Goal: Book appointment/travel/reservation

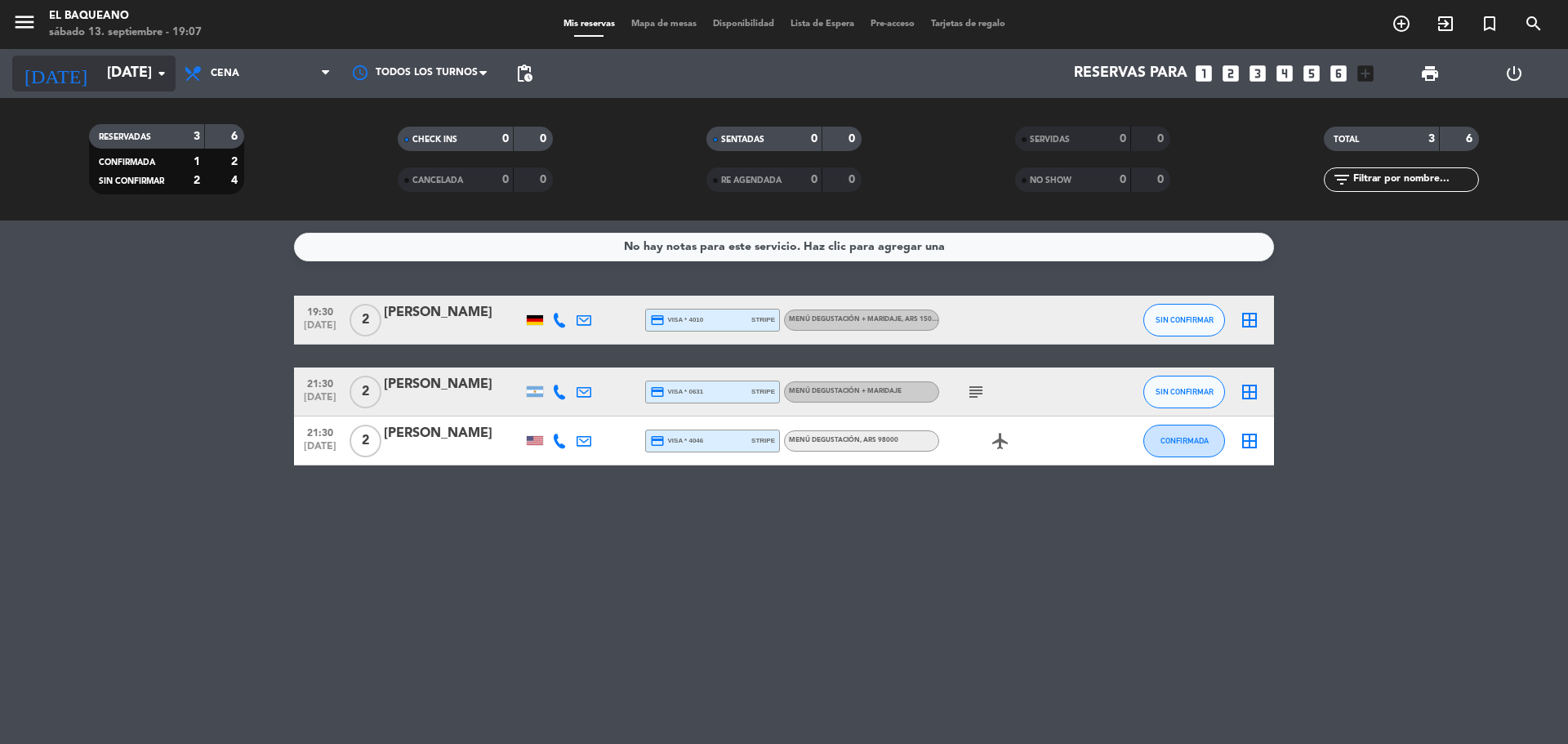
click at [114, 73] on input "[DATE]" at bounding box center [194, 74] width 190 height 33
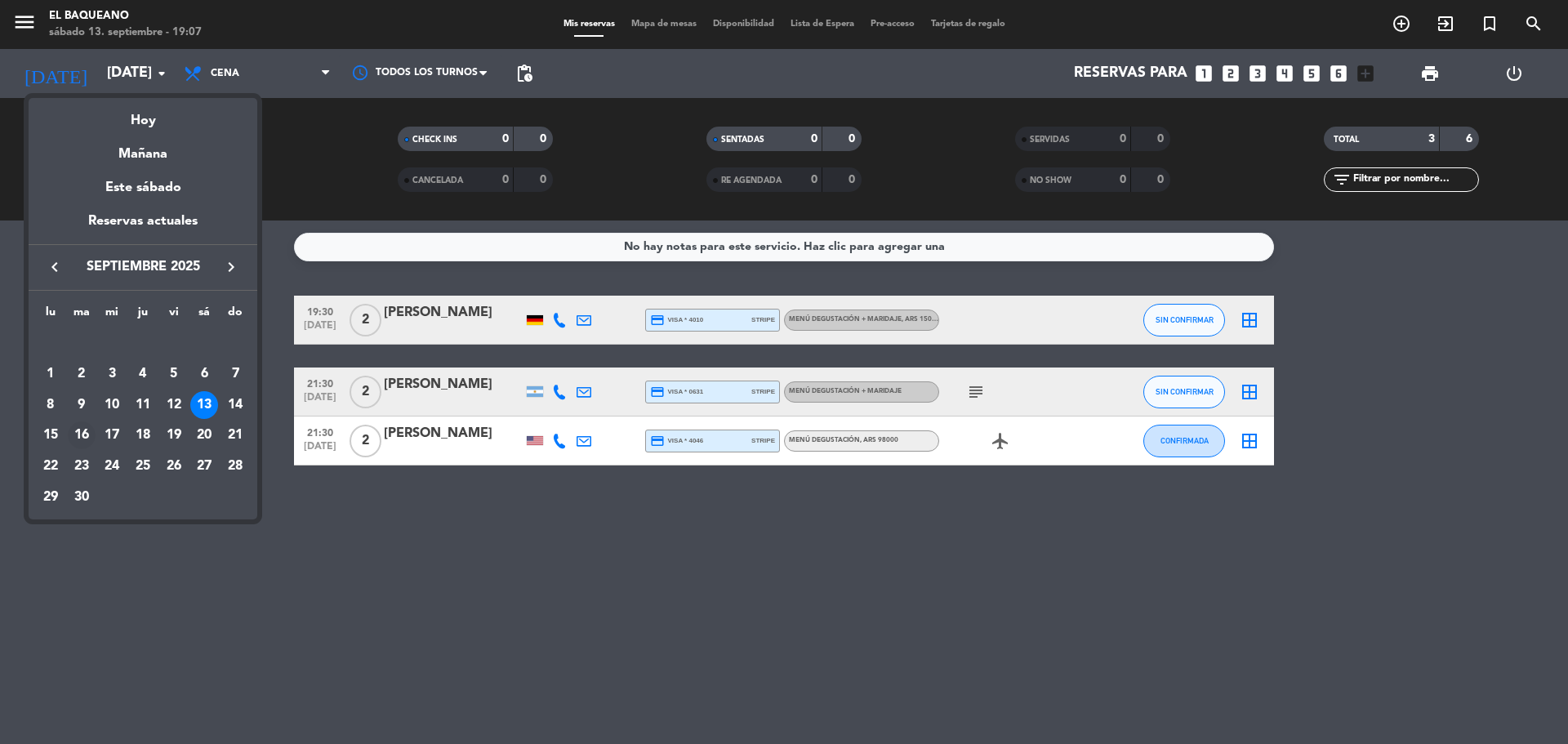
click at [88, 436] on div "16" at bounding box center [81, 435] width 28 height 28
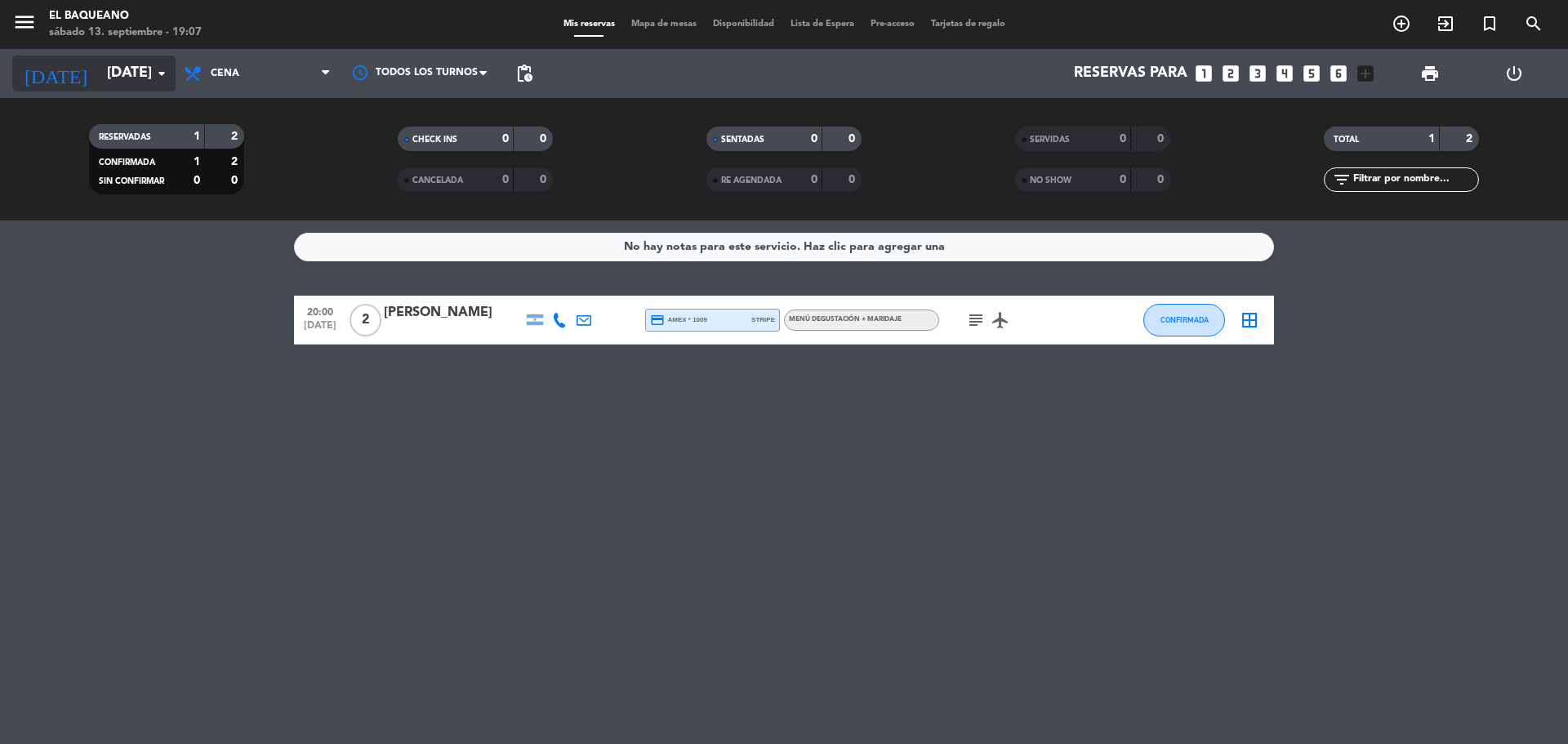
click at [111, 72] on input "[DATE]" at bounding box center [194, 74] width 190 height 33
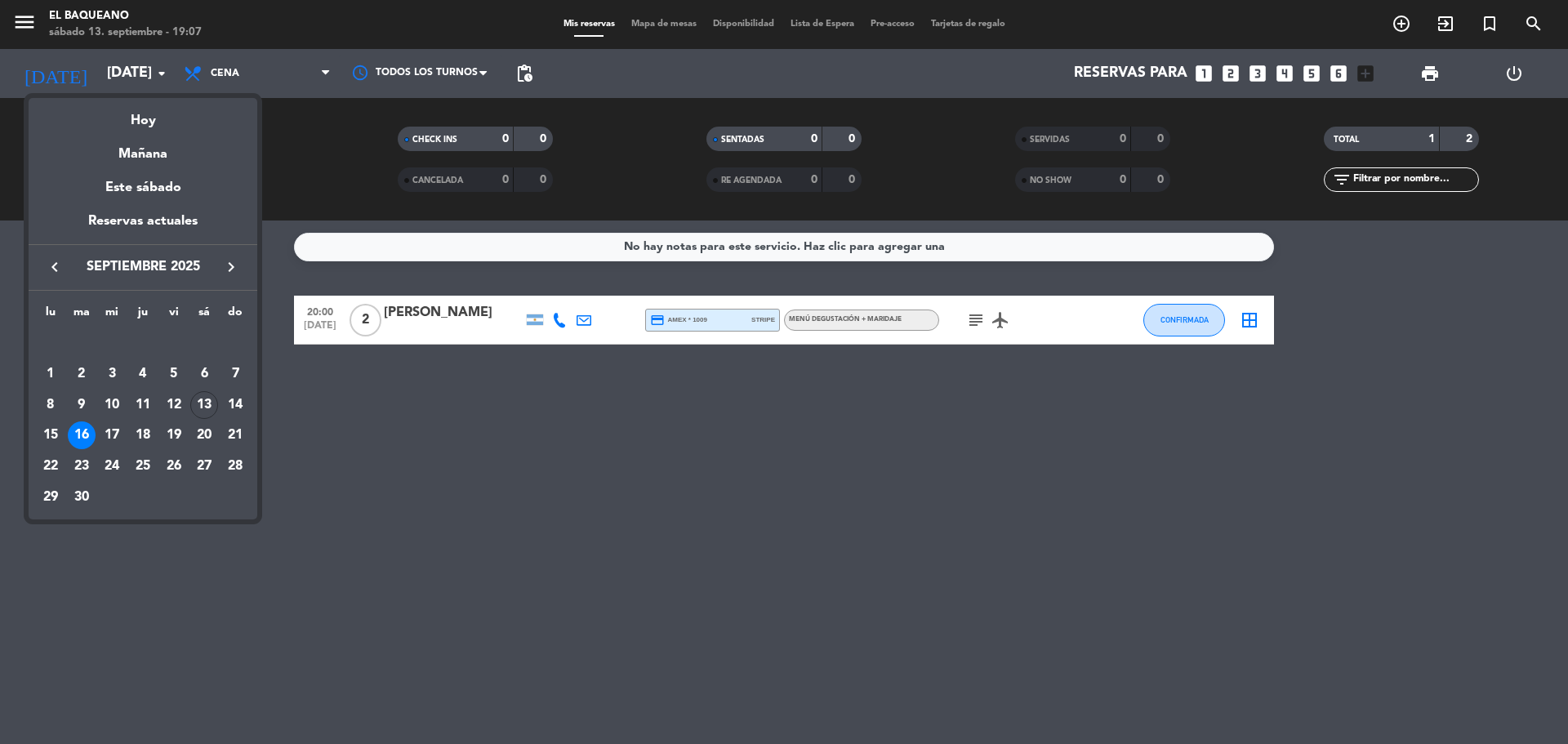
click at [968, 324] on div at bounding box center [784, 372] width 1568 height 744
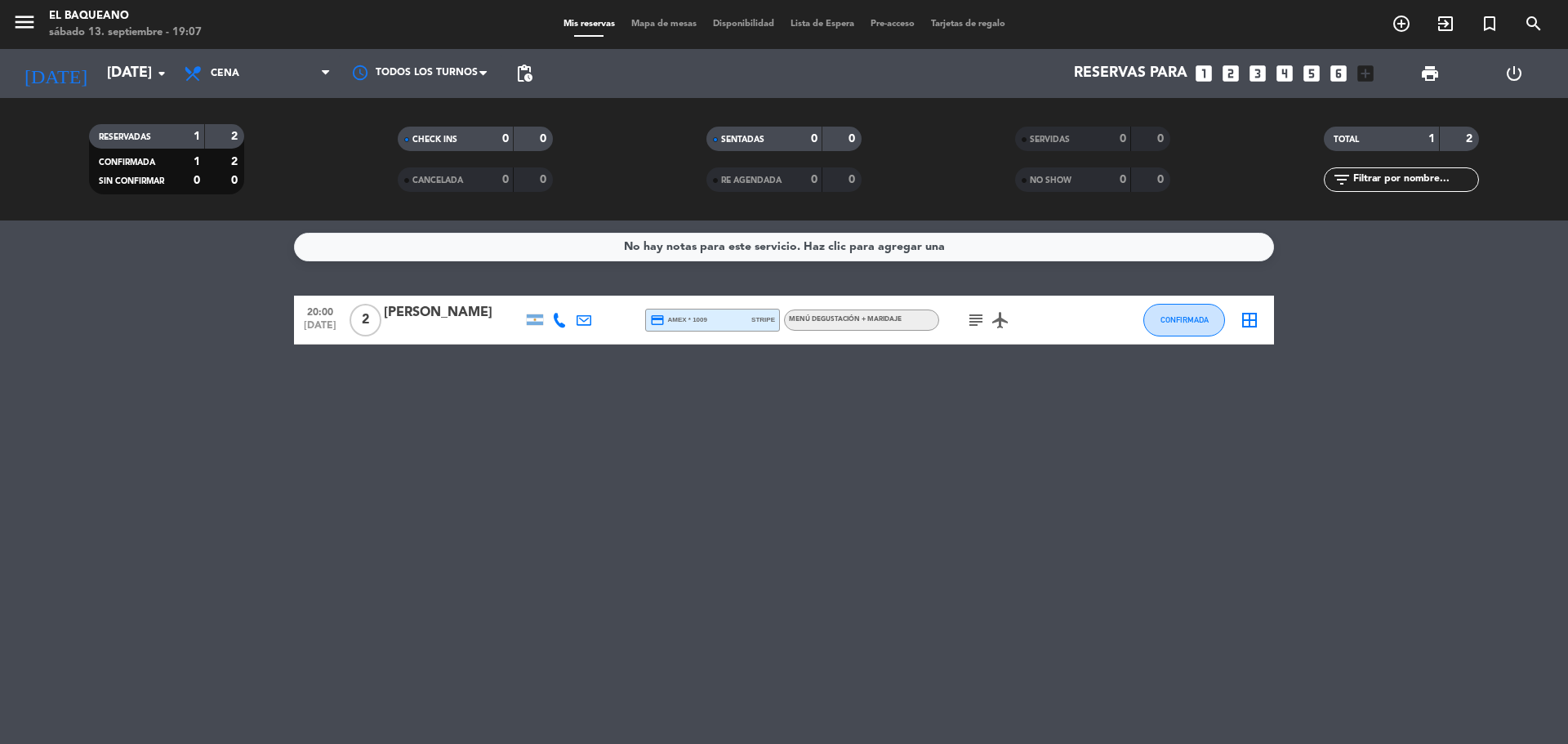
click at [972, 319] on icon "subject" at bounding box center [976, 320] width 19 height 19
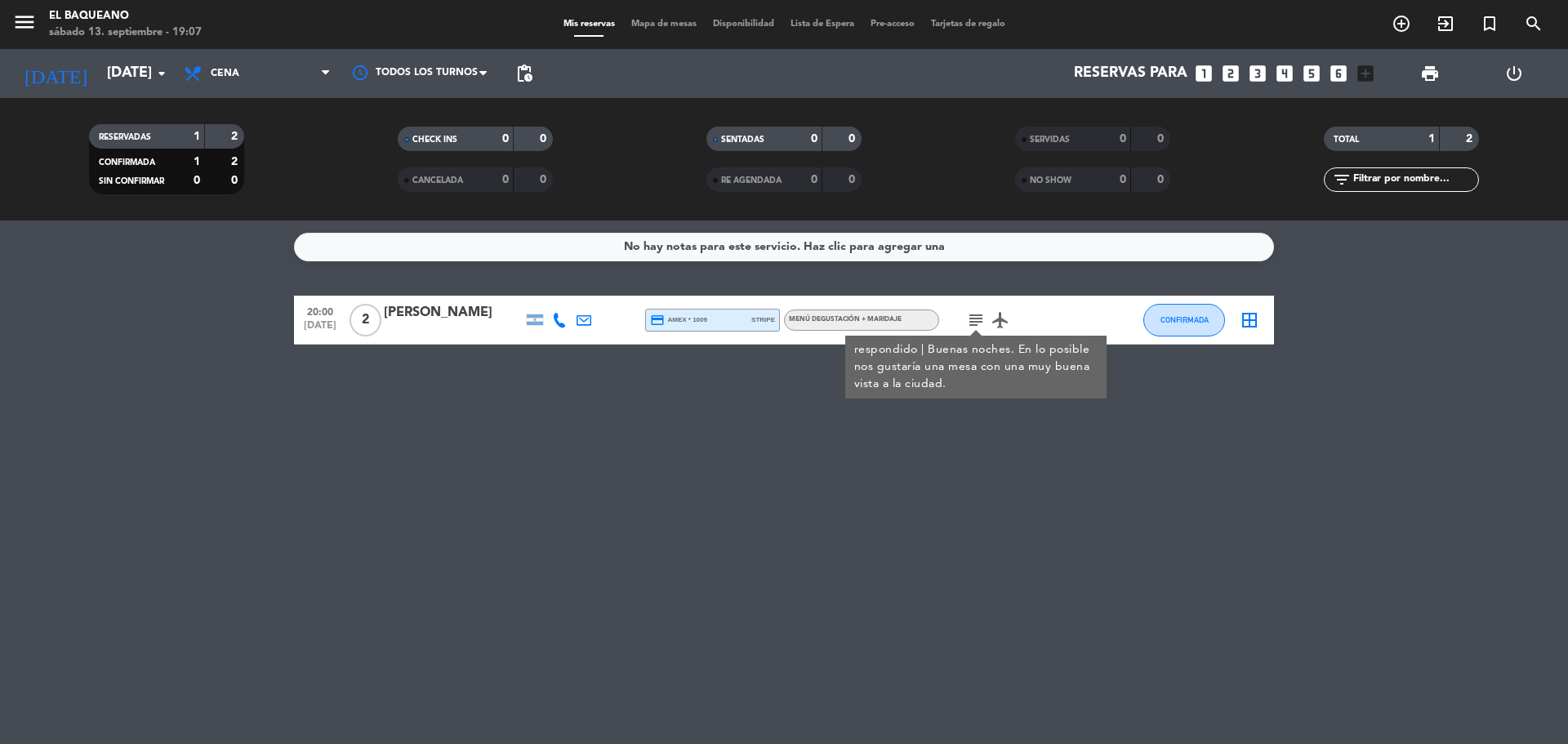
click at [972, 319] on icon "subject" at bounding box center [976, 320] width 19 height 19
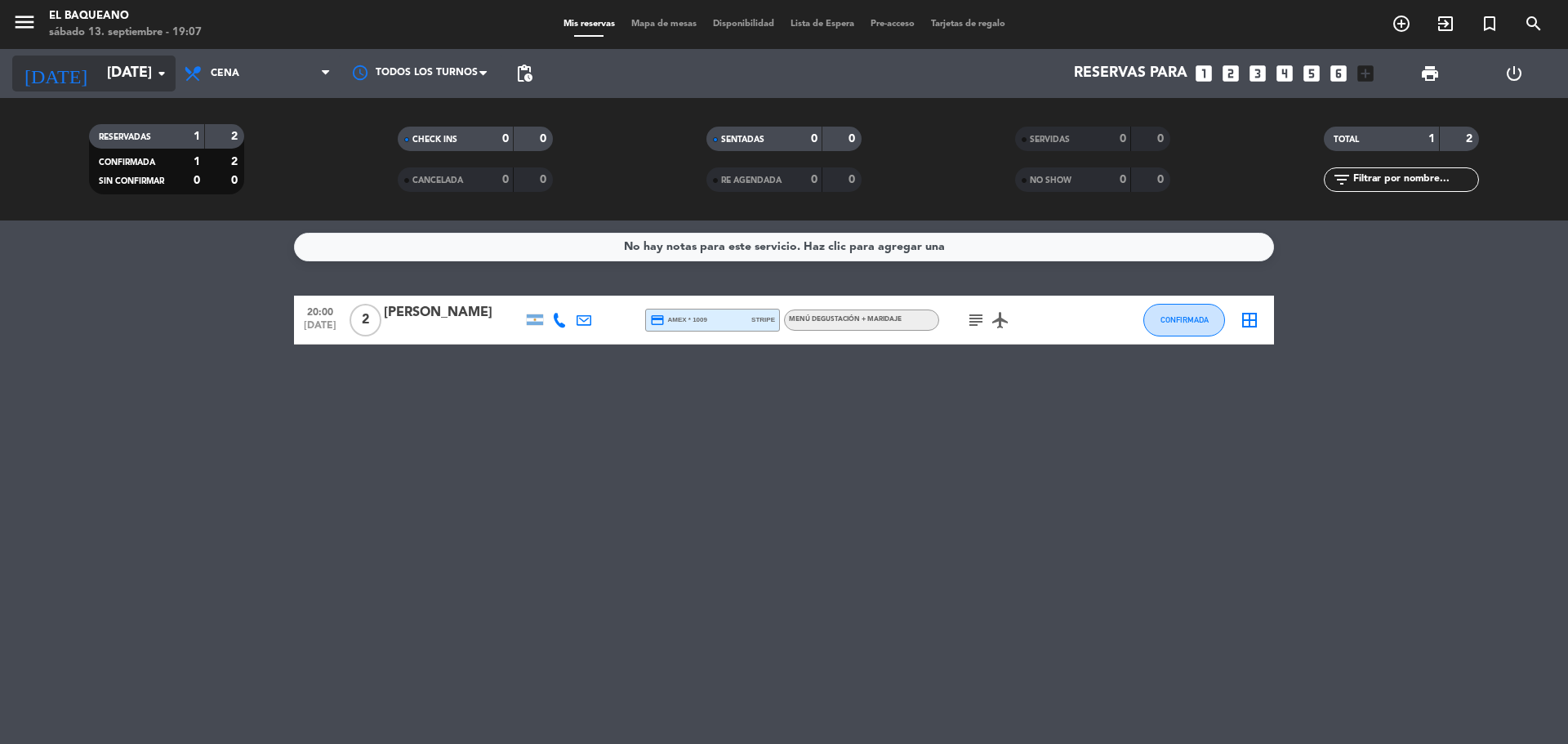
click at [102, 71] on input "[DATE]" at bounding box center [194, 74] width 190 height 33
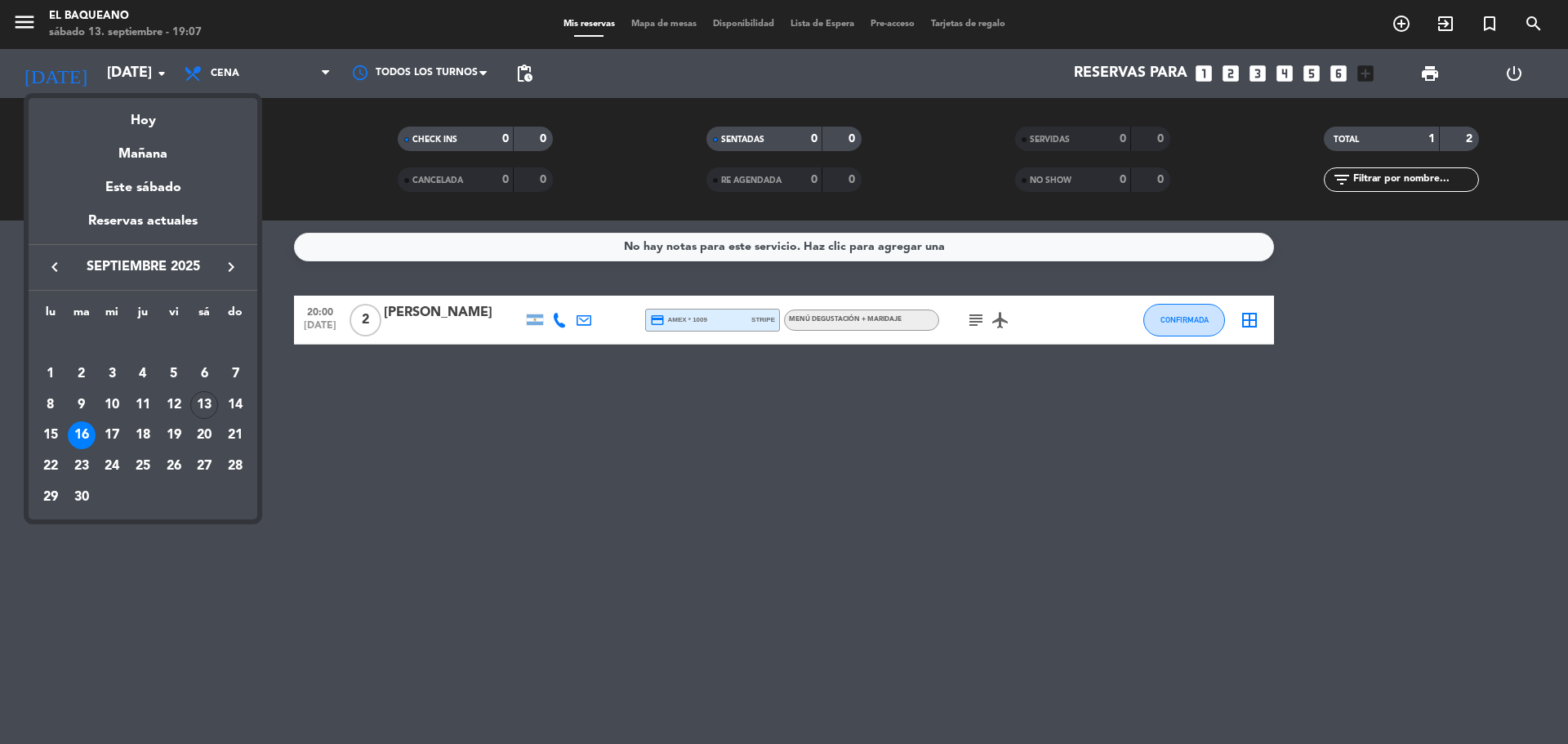
click at [109, 434] on div "17" at bounding box center [111, 435] width 28 height 28
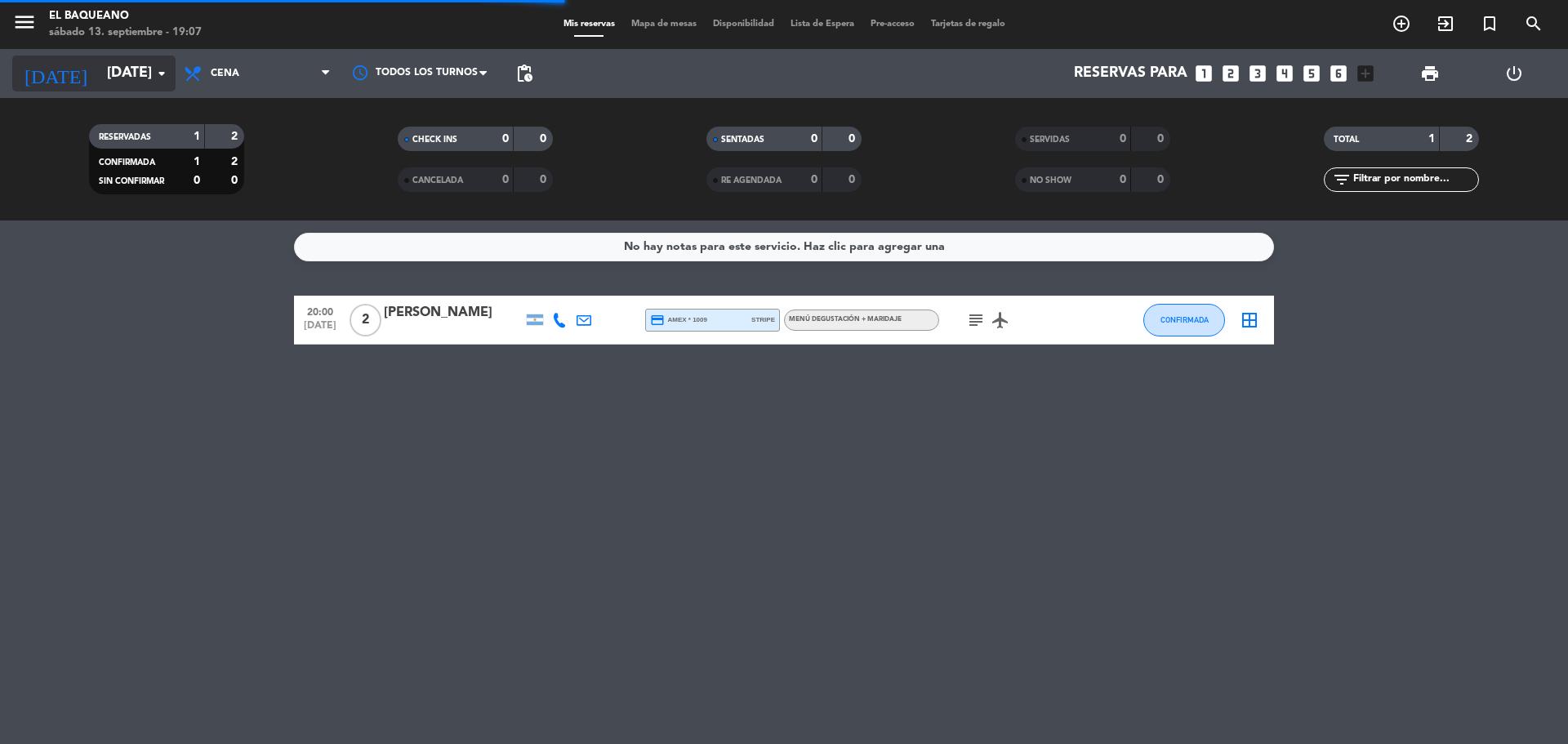
click at [120, 80] on input "[DATE]" at bounding box center [194, 74] width 190 height 33
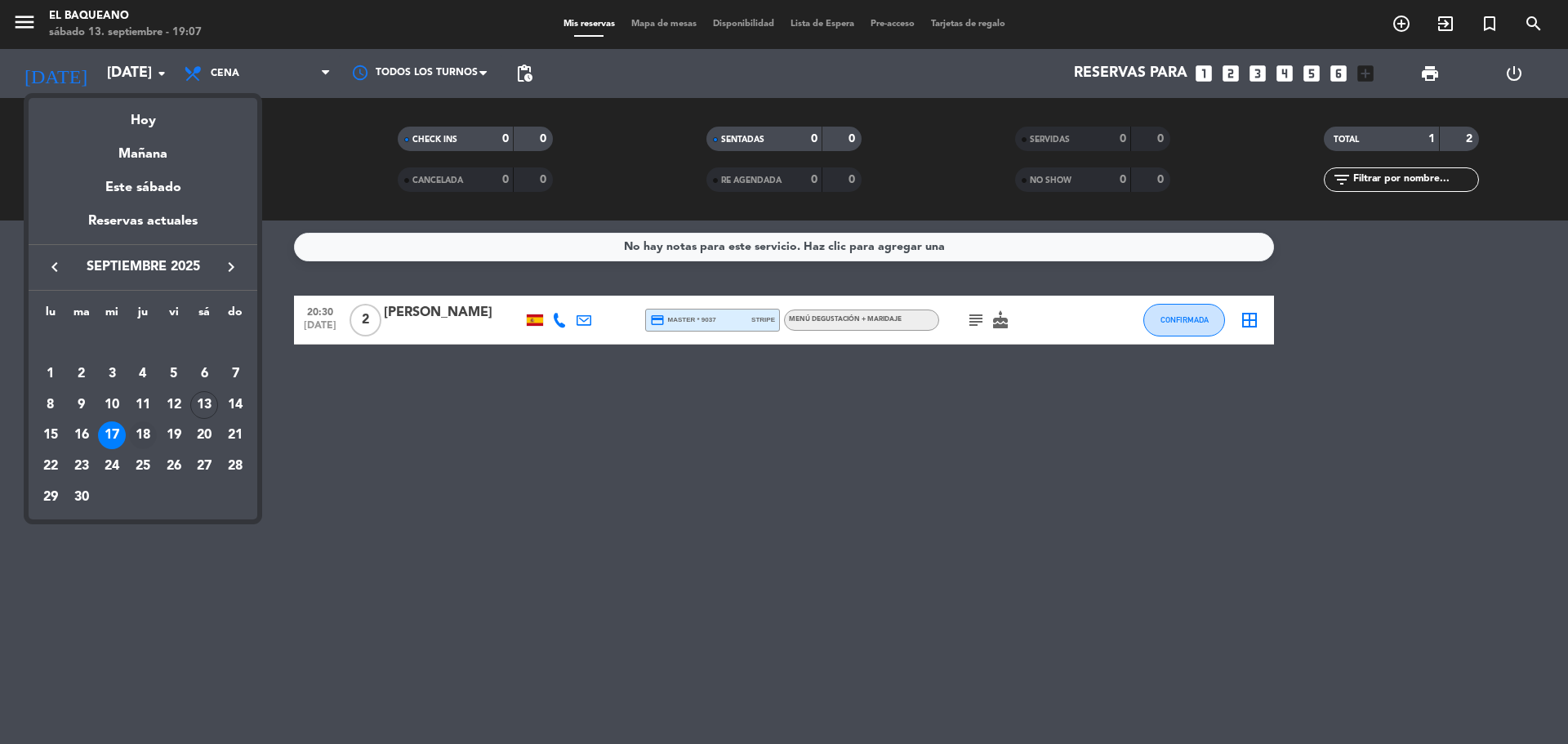
click at [141, 430] on div "18" at bounding box center [142, 435] width 28 height 28
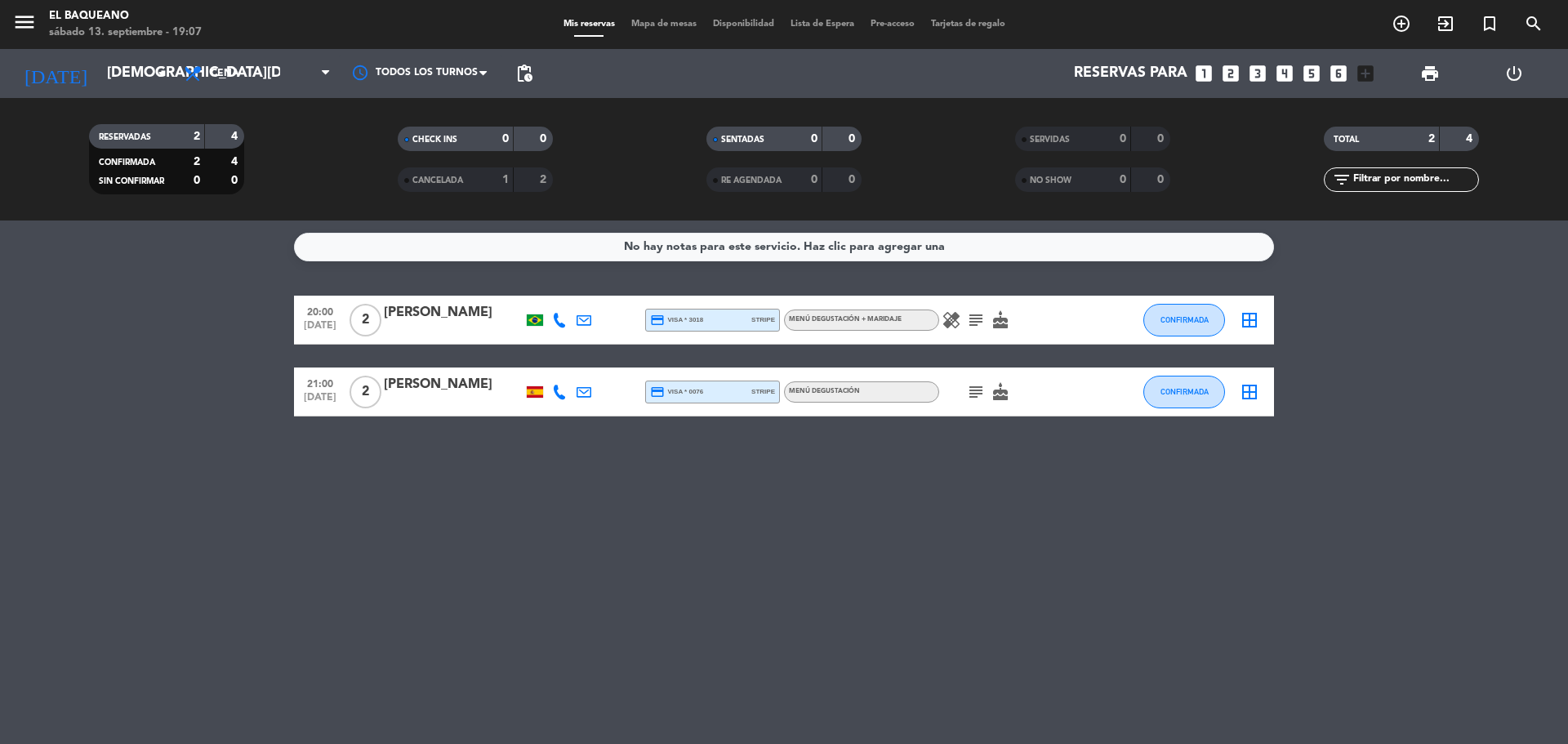
click at [974, 389] on icon "subject" at bounding box center [976, 392] width 19 height 19
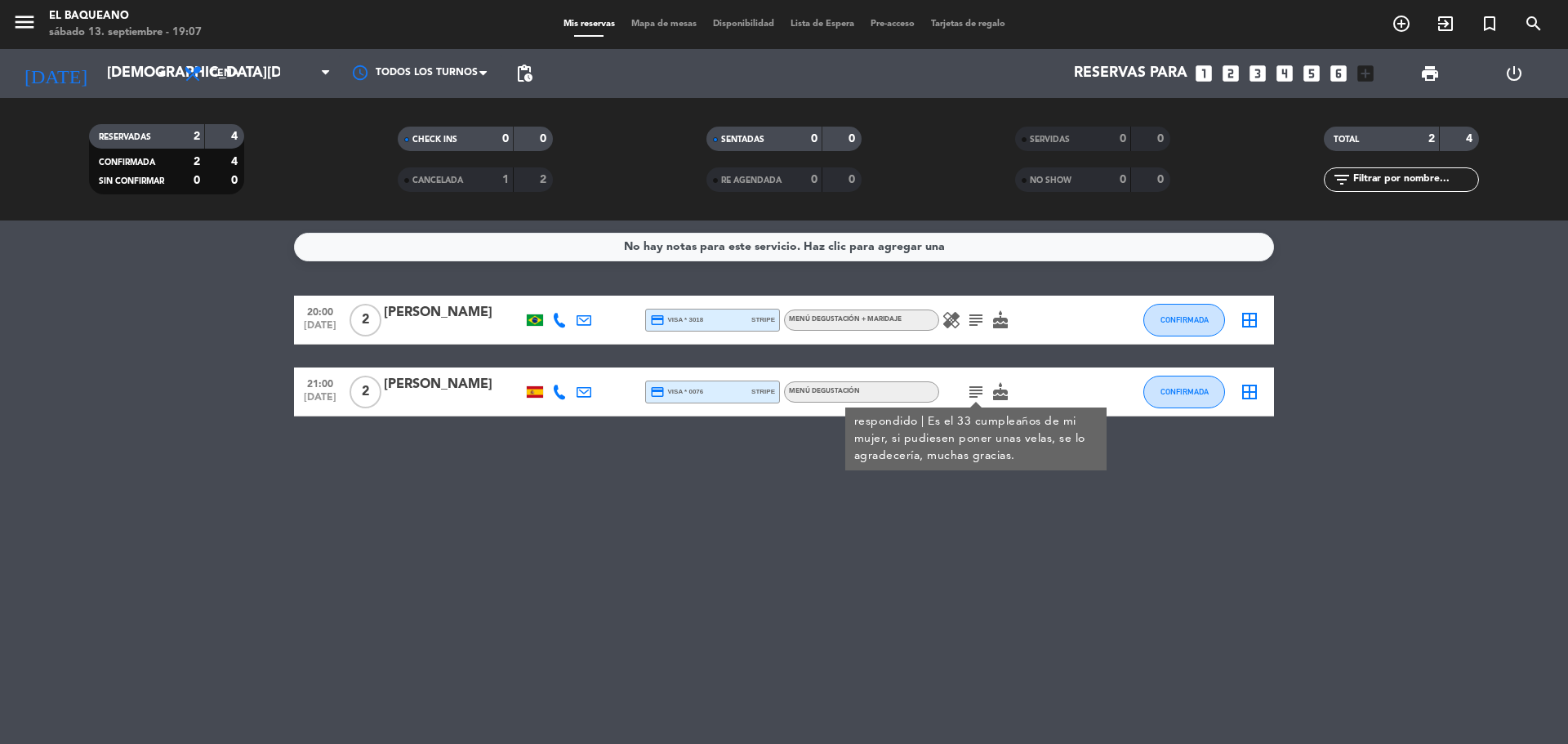
click at [972, 322] on icon "subject" at bounding box center [976, 320] width 19 height 19
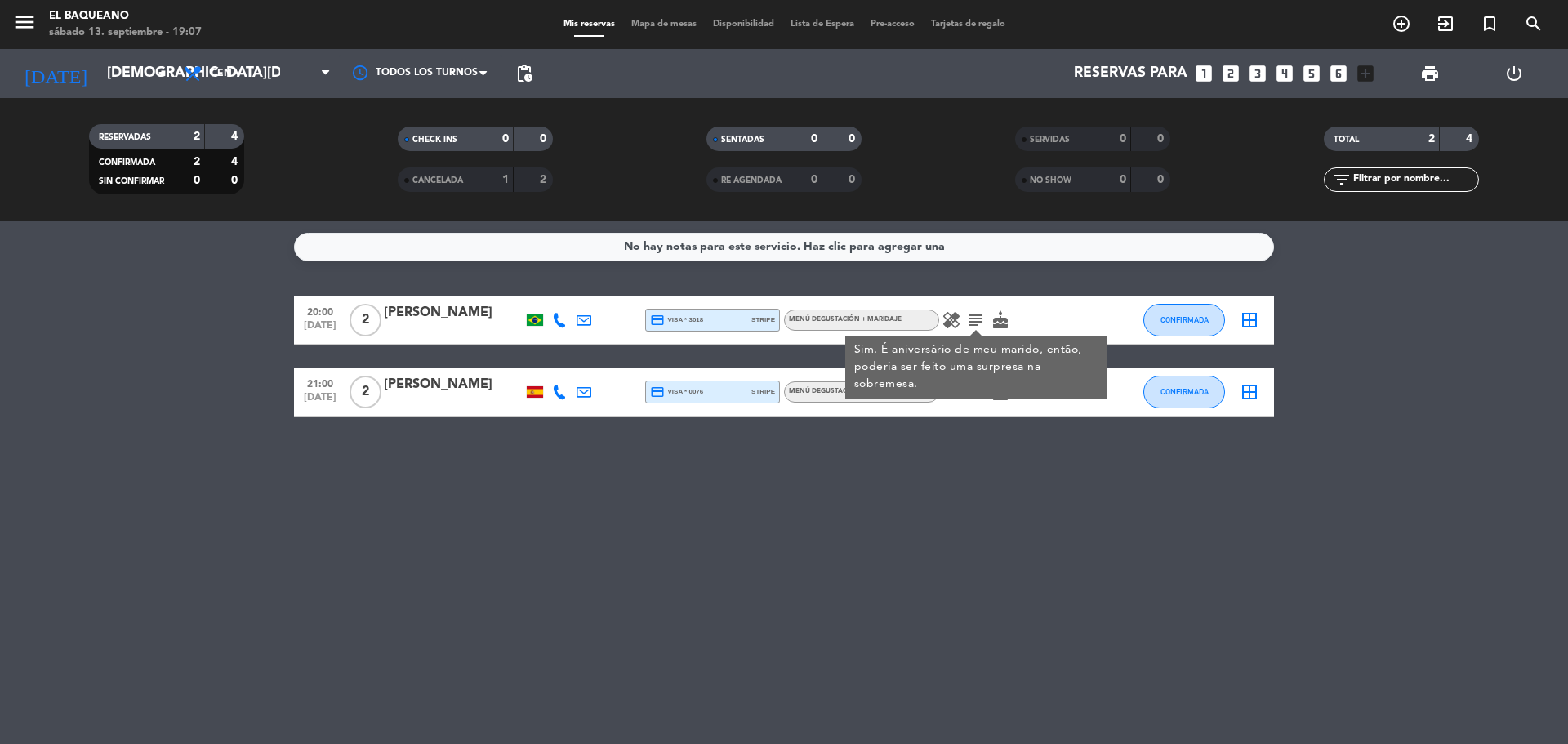
click at [952, 321] on icon "healing" at bounding box center [951, 320] width 19 height 19
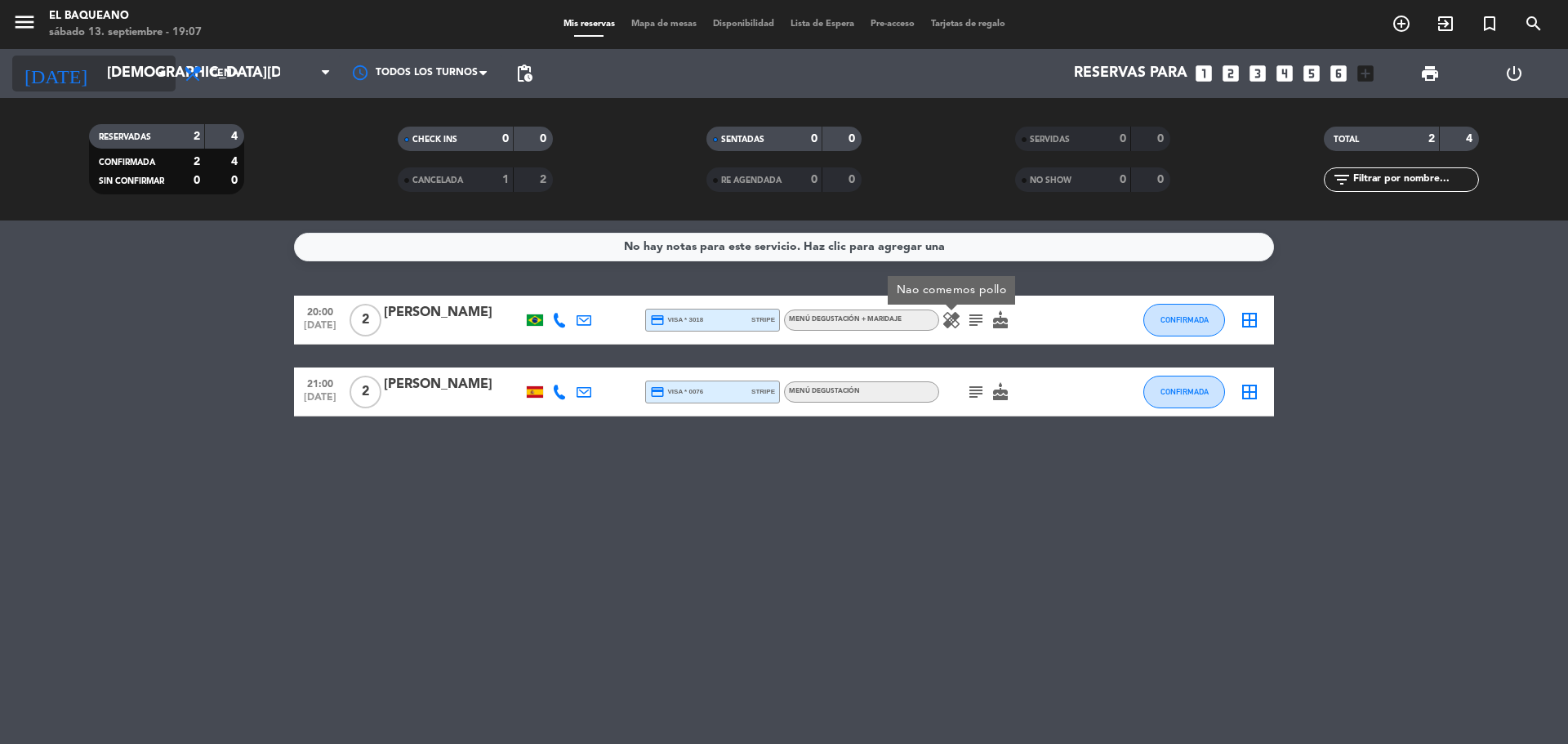
click at [83, 90] on div "[DATE] [DATE] arrow_drop_down" at bounding box center [94, 73] width 164 height 36
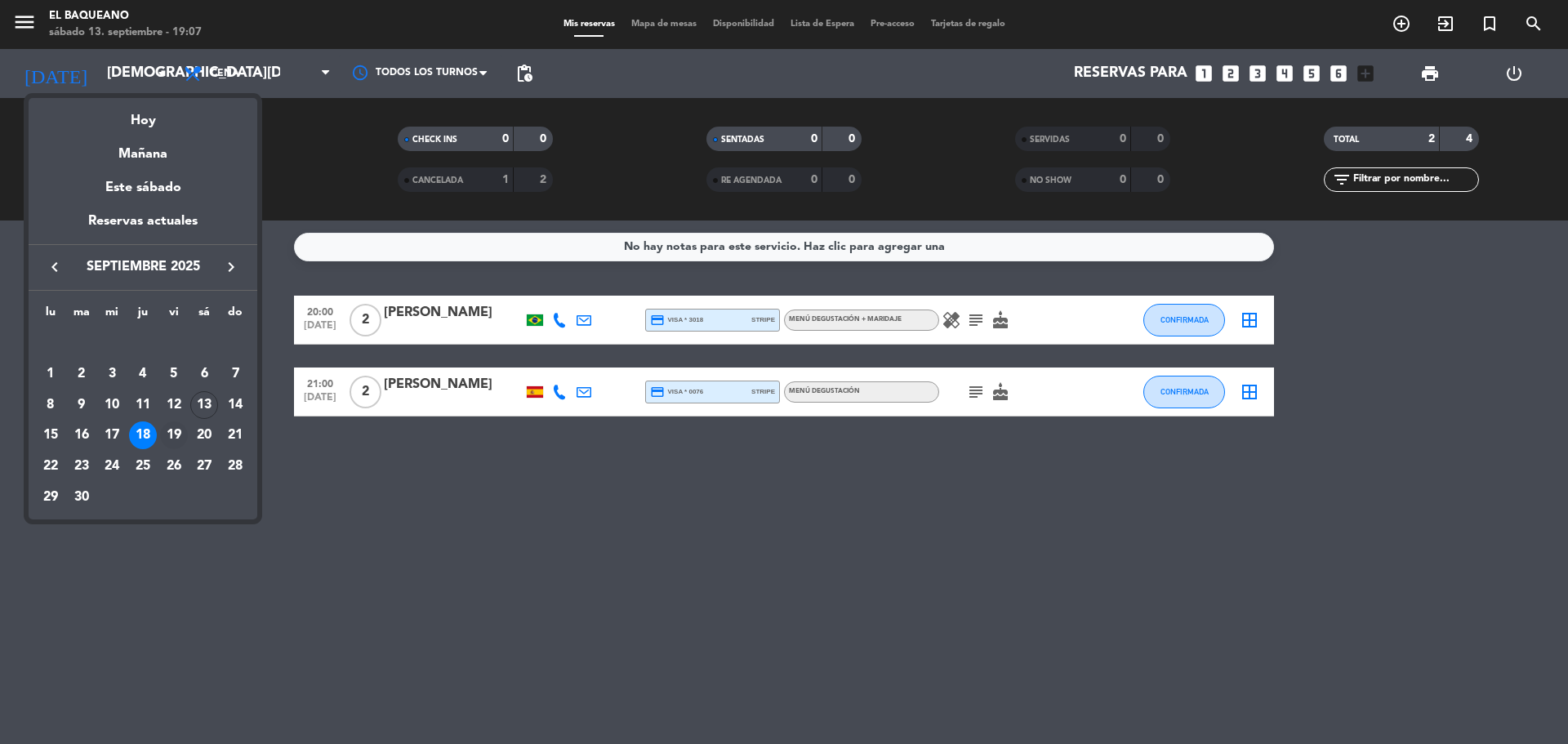
click at [173, 436] on div "19" at bounding box center [173, 435] width 28 height 28
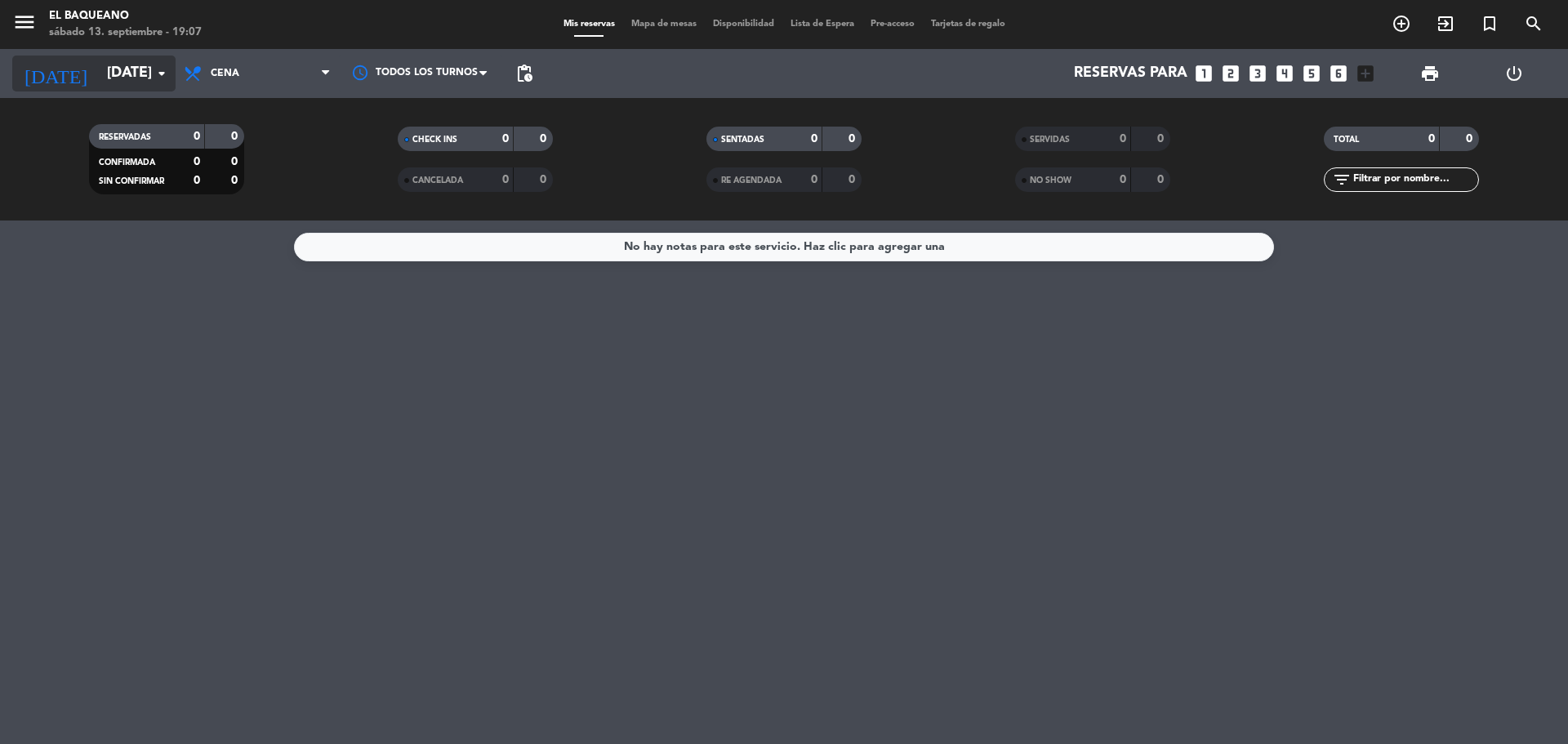
click at [114, 58] on input "[DATE]" at bounding box center [194, 74] width 190 height 33
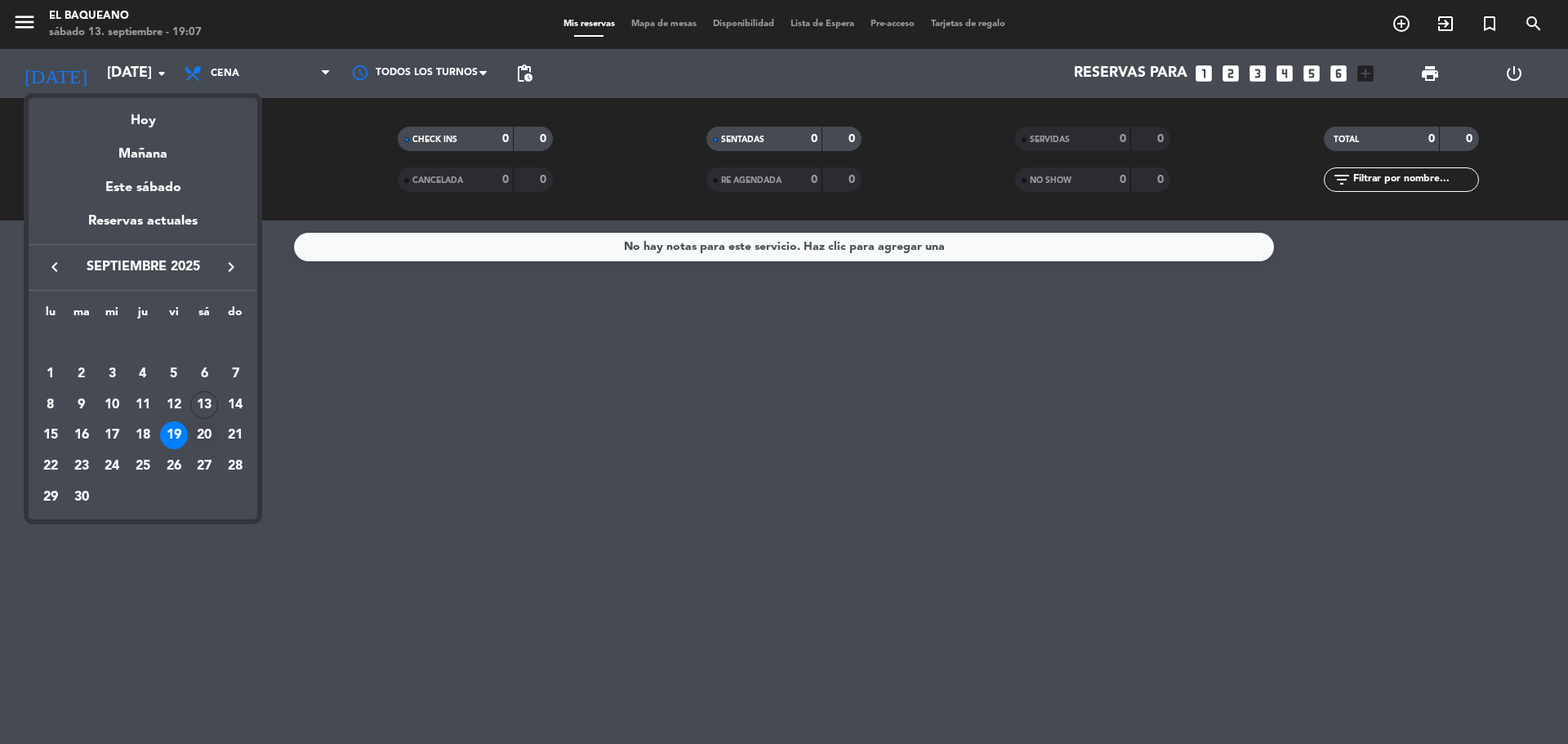
click at [212, 437] on div "20" at bounding box center [204, 435] width 28 height 28
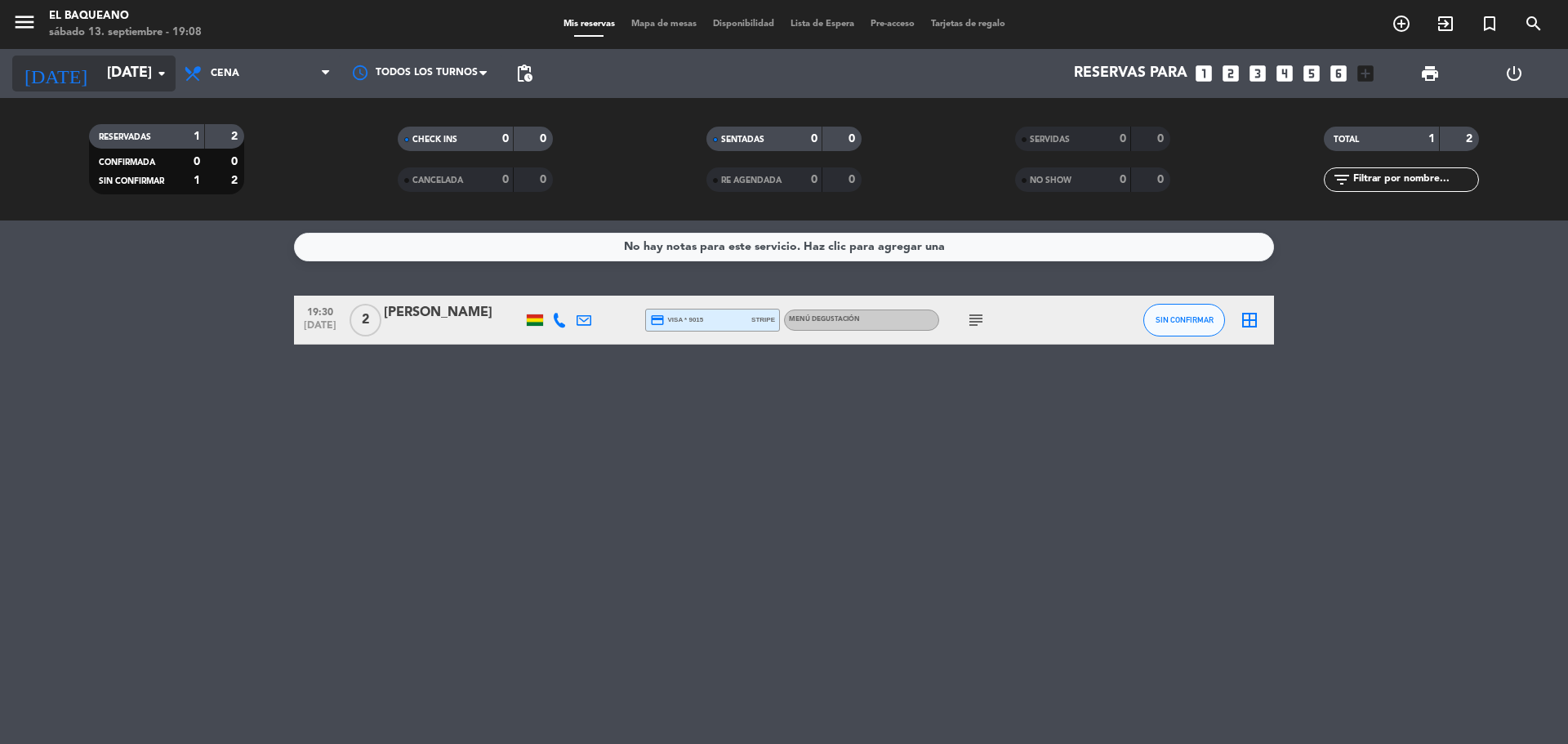
click at [108, 84] on input "[DATE]" at bounding box center [194, 74] width 190 height 33
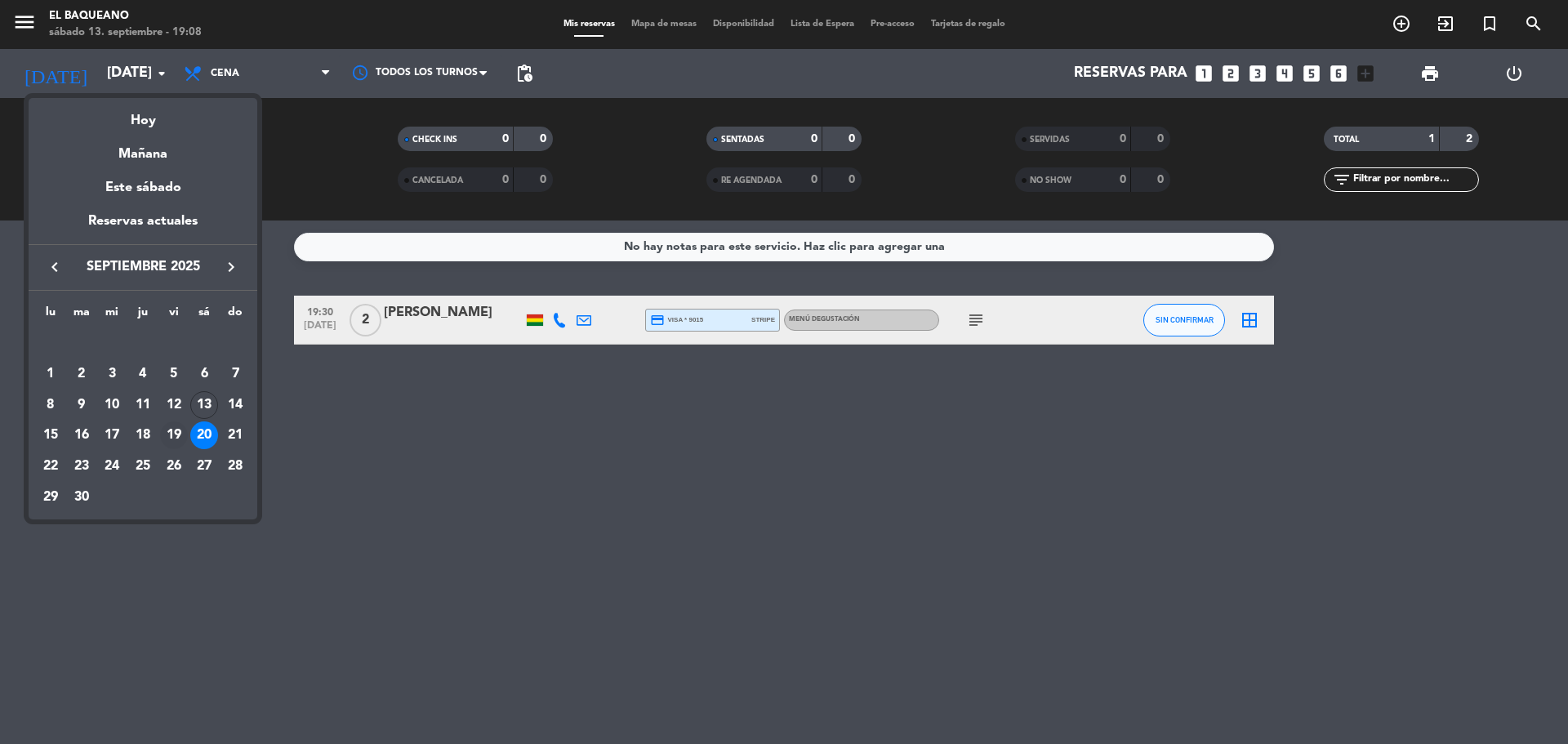
click at [180, 427] on div "19" at bounding box center [173, 435] width 28 height 28
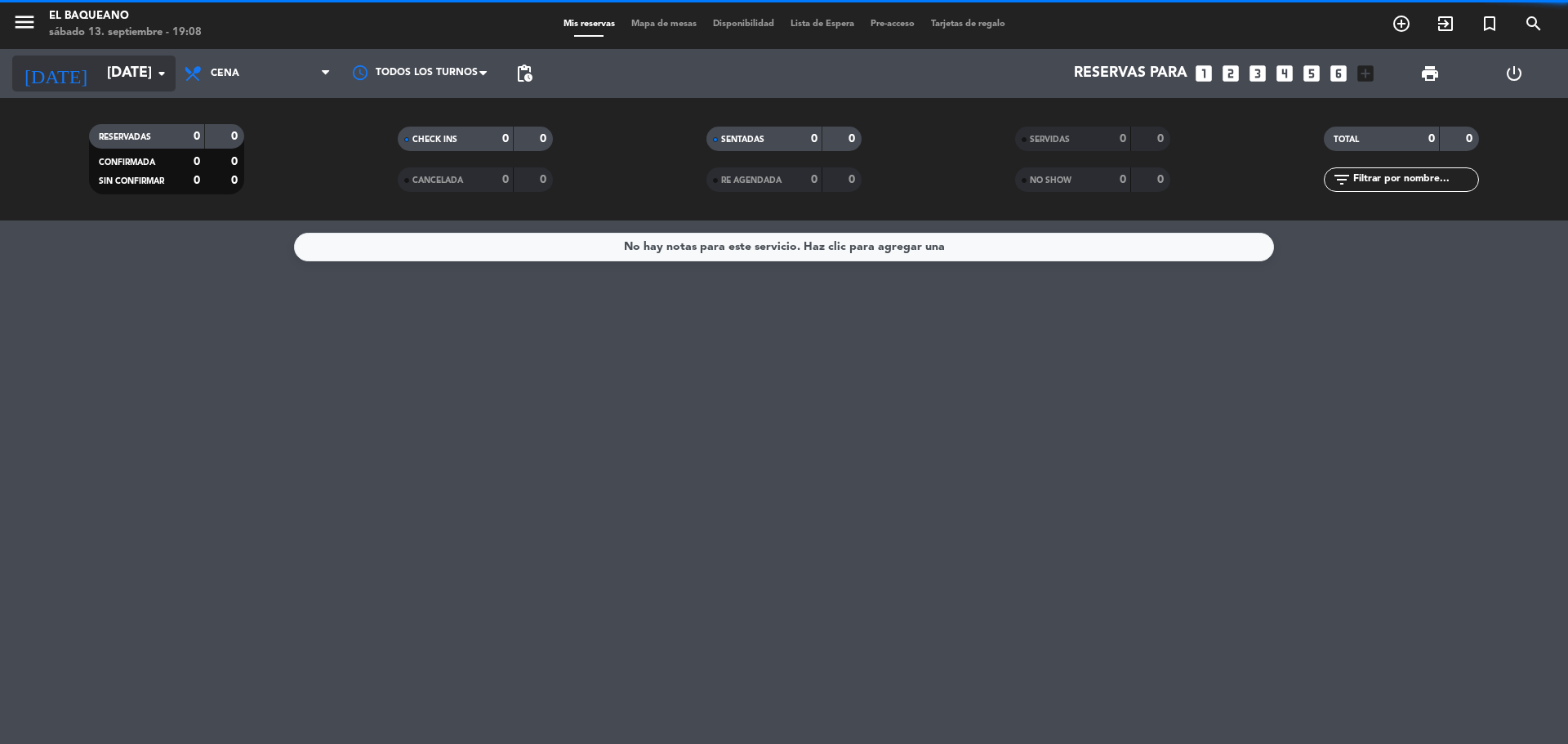
click at [115, 81] on input "[DATE]" at bounding box center [194, 74] width 190 height 33
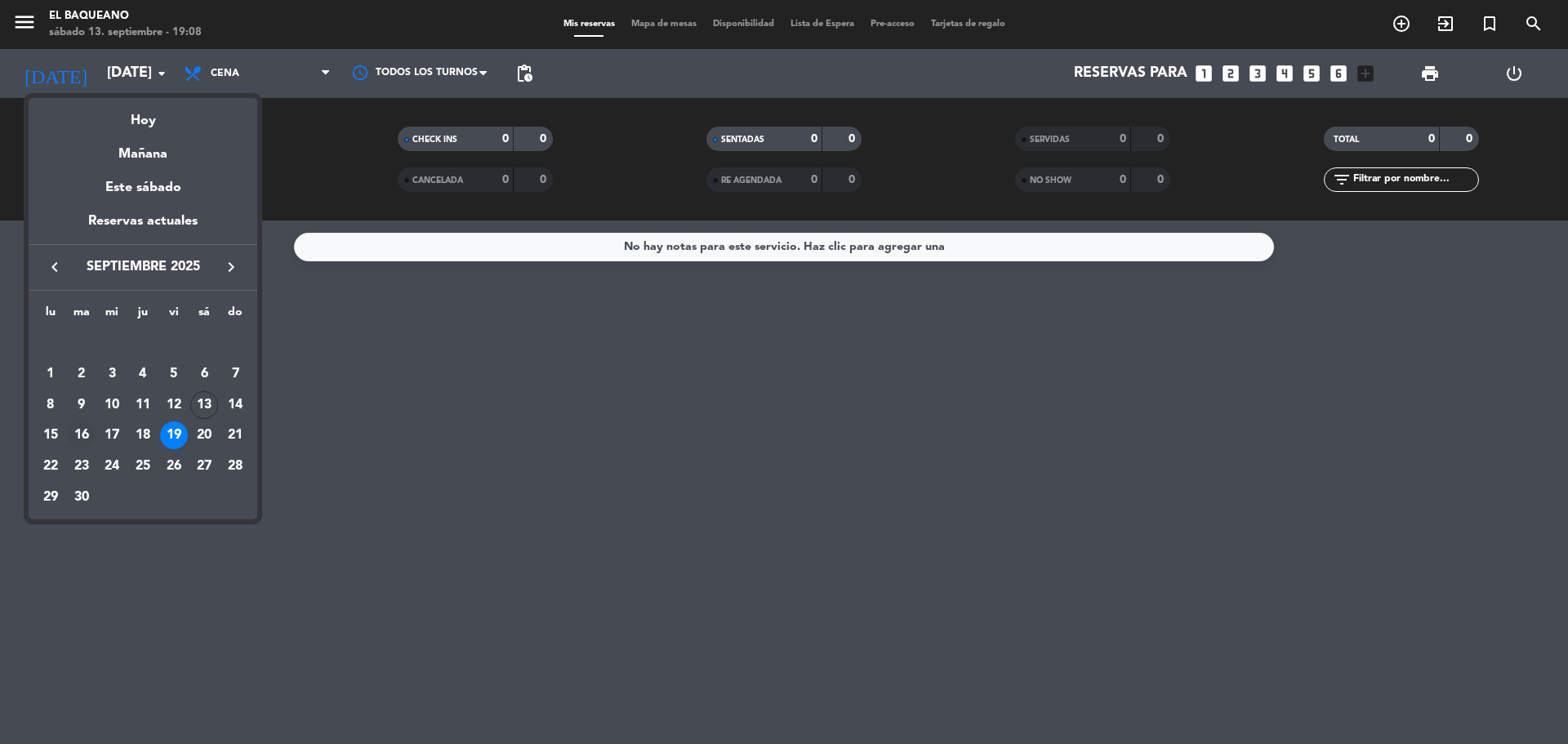
click at [83, 441] on div "16" at bounding box center [81, 435] width 28 height 28
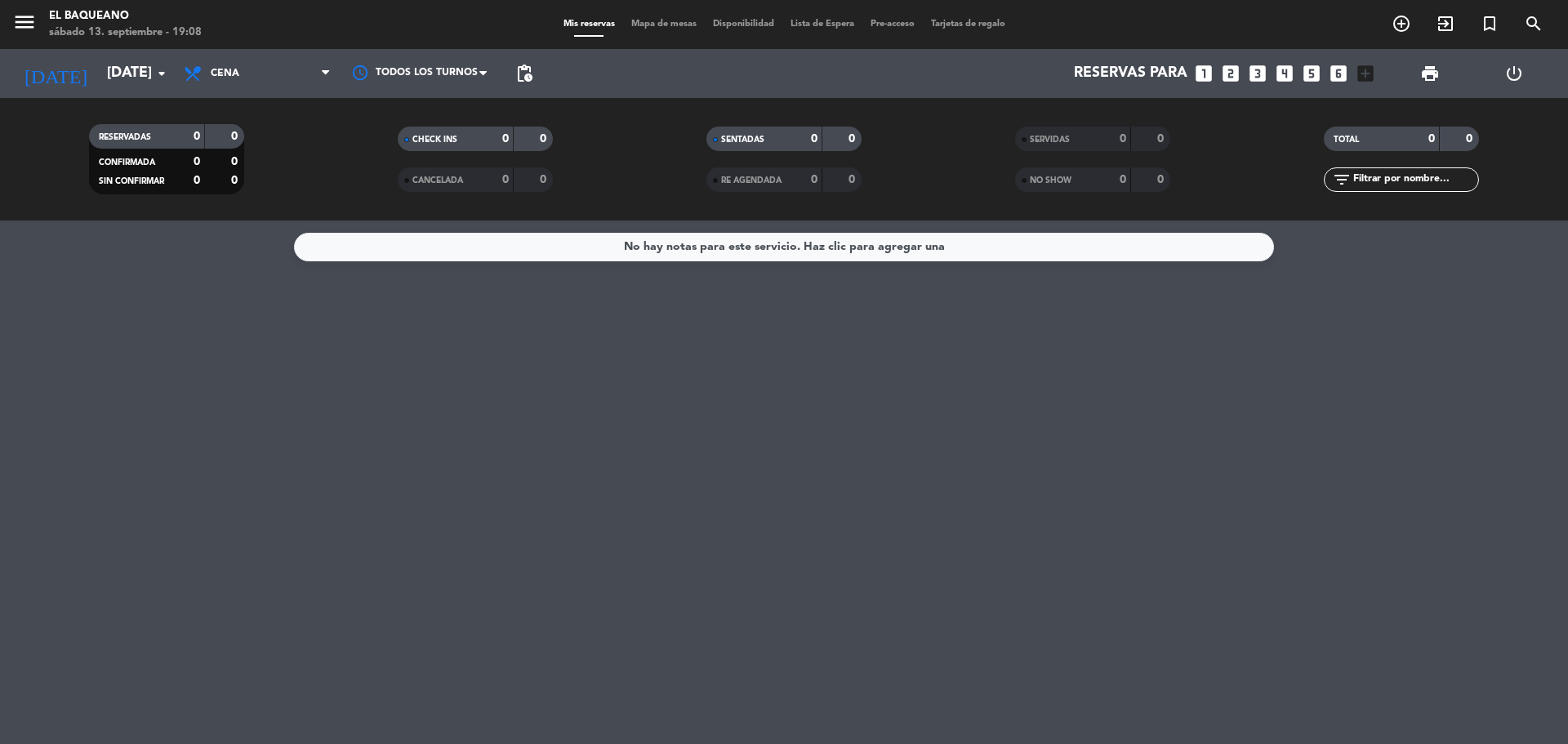
type input "[DATE]"
